Goal: Transaction & Acquisition: Purchase product/service

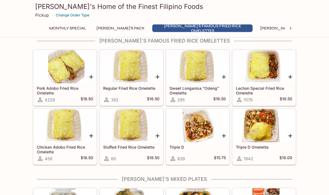
scroll to position [168, 0]
click at [222, 137] on icon "Add Triple D" at bounding box center [223, 136] width 7 height 7
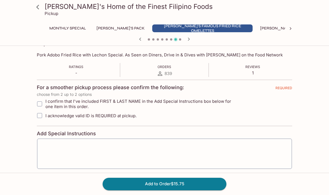
scroll to position [91, 0]
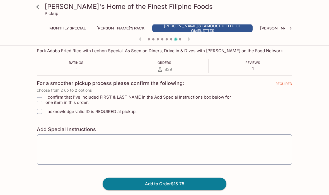
click at [42, 113] on input "I acknowledge valid ID is REQUIRED at pickup." at bounding box center [39, 111] width 11 height 11
checkbox input "true"
click at [40, 100] on input "I confirm that I've included FIRST & LAST NAME in the Add Special Instructions …" at bounding box center [39, 99] width 11 height 11
checkbox input "true"
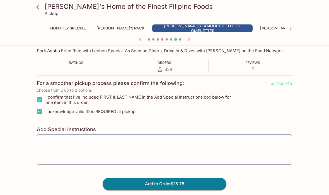
click at [63, 142] on textarea at bounding box center [164, 149] width 247 height 21
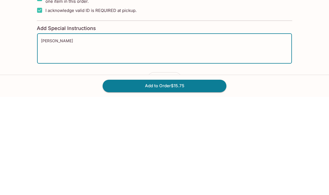
scroll to position [139, 0]
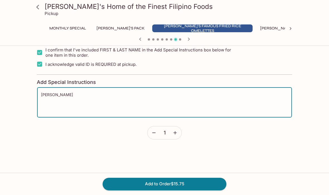
type textarea "[PERSON_NAME]"
click at [175, 133] on icon "button" at bounding box center [175, 133] width 6 height 6
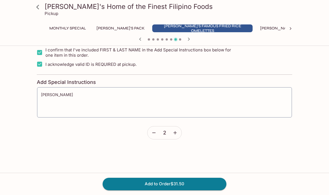
click at [174, 133] on icon "button" at bounding box center [175, 133] width 6 height 6
click at [153, 133] on icon "button" at bounding box center [154, 133] width 6 height 6
click at [186, 190] on button "Add to Order $31.50" at bounding box center [164, 184] width 124 height 12
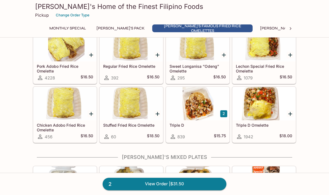
scroll to position [190, 0]
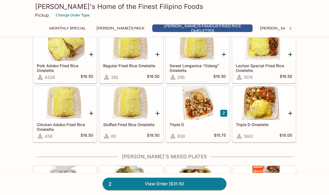
click at [290, 115] on icon "Add Triple D Omelette" at bounding box center [290, 114] width 4 height 4
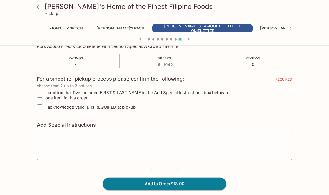
click at [39, 95] on input "I confirm that I've included FIRST & LAST NAME in the Add Special Instructions …" at bounding box center [39, 95] width 11 height 11
checkbox input "true"
click at [41, 107] on input "I acknowledge valid ID is REQUIRED at pickup." at bounding box center [39, 107] width 11 height 11
checkbox input "true"
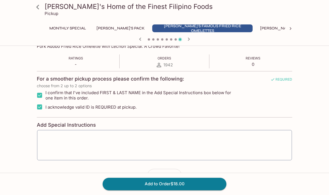
click at [70, 136] on textarea at bounding box center [164, 145] width 247 height 21
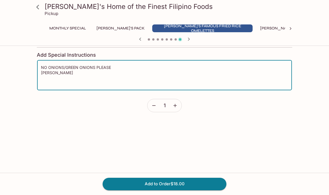
scroll to position [168, 0]
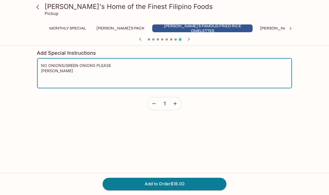
type textarea "NO ONIONS/GREEN ONIONS PLEASE [PERSON_NAME]"
click at [175, 101] on icon "button" at bounding box center [175, 104] width 6 height 6
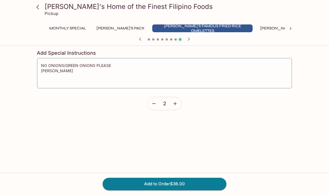
scroll to position [94, 0]
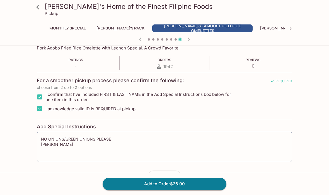
click at [158, 179] on button "button" at bounding box center [153, 177] width 13 height 13
click at [187, 190] on button "Add to Order $18.00" at bounding box center [164, 184] width 124 height 12
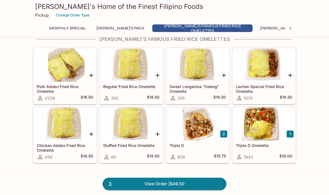
scroll to position [168, 0]
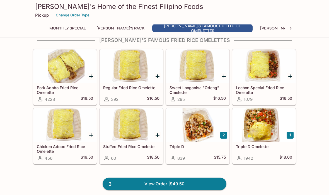
click at [91, 78] on icon "Add Pork Adobo Fried Rice Omelette" at bounding box center [91, 77] width 4 height 4
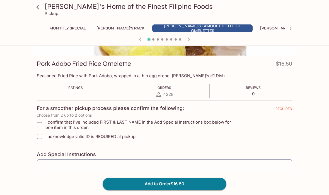
scroll to position [67, 0]
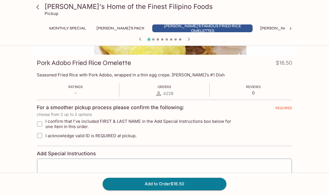
click at [40, 124] on input "I confirm that I've included FIRST & LAST NAME in the Add Special Instructions …" at bounding box center [39, 124] width 11 height 11
checkbox input "true"
click at [42, 135] on input "I acknowledge valid ID is REQUIRED at pickup." at bounding box center [39, 135] width 11 height 11
checkbox input "true"
click at [61, 167] on textarea at bounding box center [164, 174] width 247 height 21
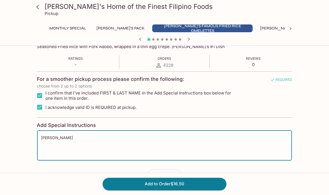
scroll to position [105, 0]
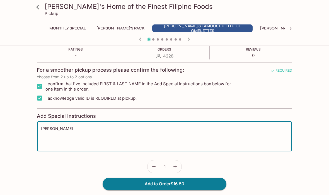
type textarea "[PERSON_NAME]"
click at [175, 166] on icon "button" at bounding box center [175, 167] width 6 height 6
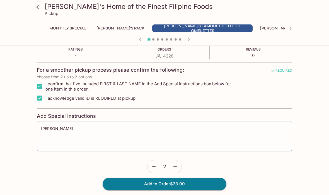
click at [178, 190] on button "Add to Order $33.00" at bounding box center [164, 184] width 124 height 12
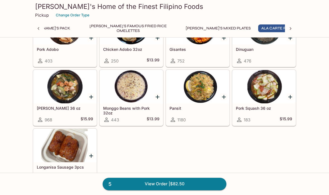
scroll to position [428, 0]
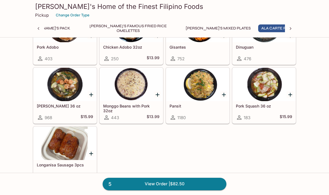
click at [90, 95] on icon "Add Sari Sari 36 oz" at bounding box center [91, 95] width 4 height 4
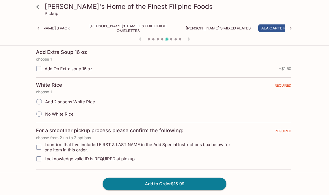
scroll to position [123, 0]
click at [41, 102] on input "Add 2 scoops White Rice" at bounding box center [39, 102] width 12 height 12
radio input "true"
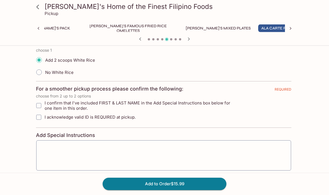
scroll to position [164, 0]
click at [41, 104] on input "I confirm that I've included FIRST & LAST NAME in the Add Special Instructions …" at bounding box center [38, 105] width 11 height 11
checkbox input "true"
click at [41, 118] on input "I acknowledge valid ID is REQUIRED at pickup." at bounding box center [38, 117] width 11 height 11
checkbox input "true"
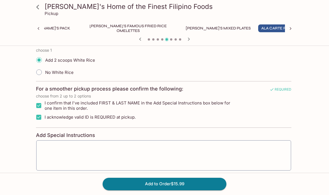
click at [59, 148] on textarea at bounding box center [163, 155] width 247 height 21
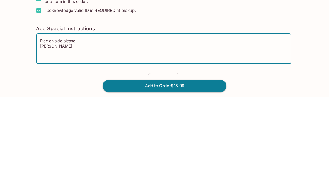
scroll to position [185, 0]
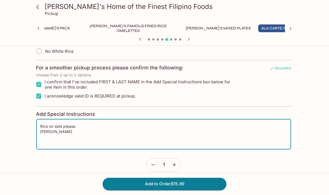
type textarea "Rice on side please. [PERSON_NAME]"
click at [169, 190] on button "Add to Order $15.99" at bounding box center [164, 184] width 124 height 12
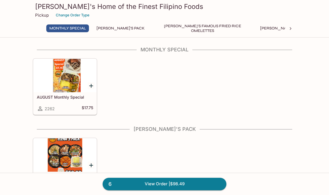
click at [151, 183] on link "6 View Order | $98.49" at bounding box center [164, 184] width 124 height 12
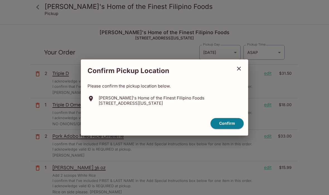
click at [228, 123] on button "Confirm" at bounding box center [226, 123] width 33 height 11
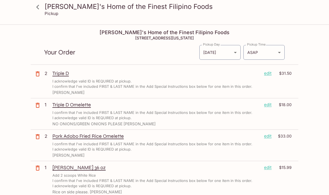
click at [79, 105] on p "Triple D Omelette" at bounding box center [155, 105] width 207 height 6
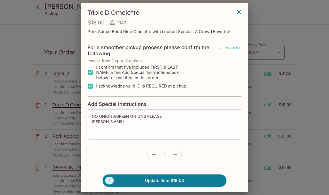
click at [171, 114] on textarea "NO ONIONS/GREEN ONIONS PLEASE [PERSON_NAME]" at bounding box center [164, 124] width 145 height 21
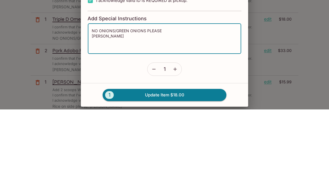
click at [161, 114] on textarea "NO ONIONS/GREEN ONIONS PLEASE [PERSON_NAME]" at bounding box center [164, 124] width 145 height 21
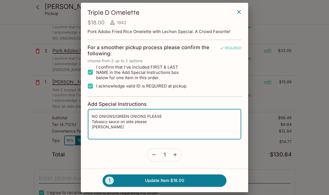
click at [173, 181] on button "1 Update Item $18.00" at bounding box center [164, 181] width 124 height 12
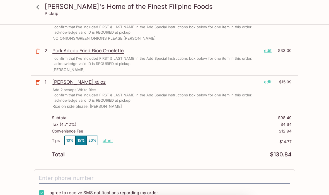
type textarea "NO ONIONS/GREEN ONIONS PLEASE [PERSON_NAME]"
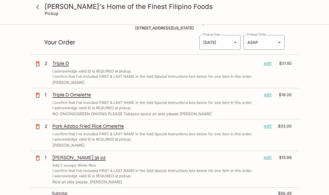
scroll to position [0, 0]
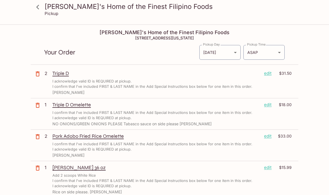
click at [278, 53] on body "[PERSON_NAME]'s Home of the Finest Filipino Foods Pickup [PERSON_NAME]'s Home o…" at bounding box center [164, 122] width 329 height 195
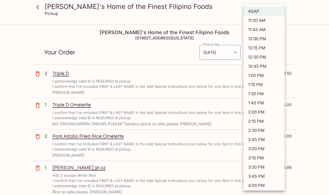
click at [256, 38] on li "12:00 PM" at bounding box center [263, 38] width 41 height 9
type input "[DATE]T22:00:22.000000Z"
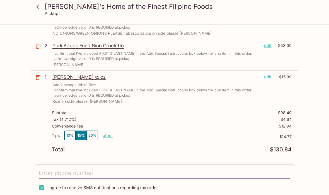
scroll to position [92, 0]
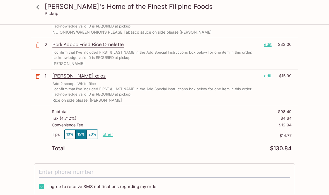
click at [70, 135] on button "10%" at bounding box center [69, 134] width 11 height 9
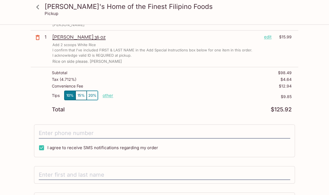
scroll to position [132, 0]
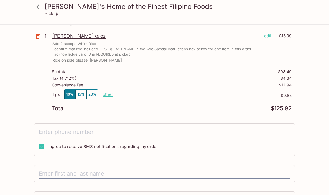
click at [74, 129] on input "tel" at bounding box center [164, 133] width 251 height 11
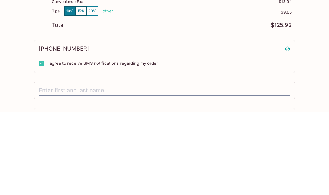
scroll to position [161, 0]
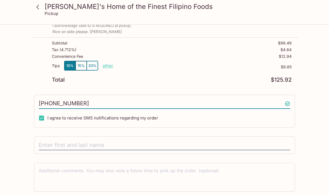
type input "[PHONE_NUMBER]"
click at [90, 140] on input "text" at bounding box center [164, 145] width 251 height 11
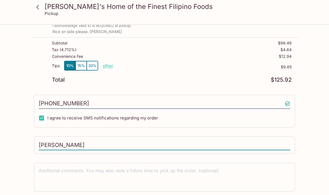
type input "[PERSON_NAME]"
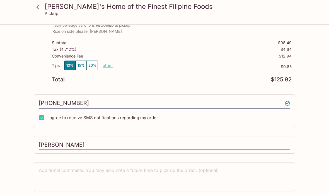
scroll to position [244, 0]
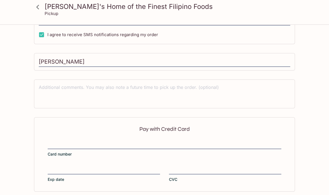
click at [64, 136] on div "Pay with Credit Card Card number Exp date CVC" at bounding box center [164, 154] width 261 height 74
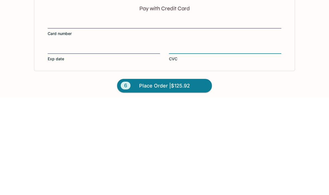
scroll to position [270, 0]
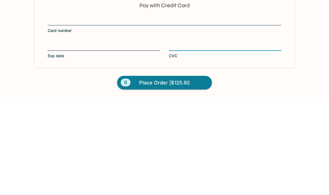
click at [183, 177] on span "Place Order | $125.92" at bounding box center [164, 181] width 51 height 9
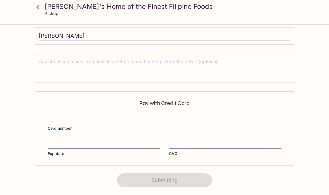
scroll to position [115, 0]
